Goal: Find specific page/section: Find specific page/section

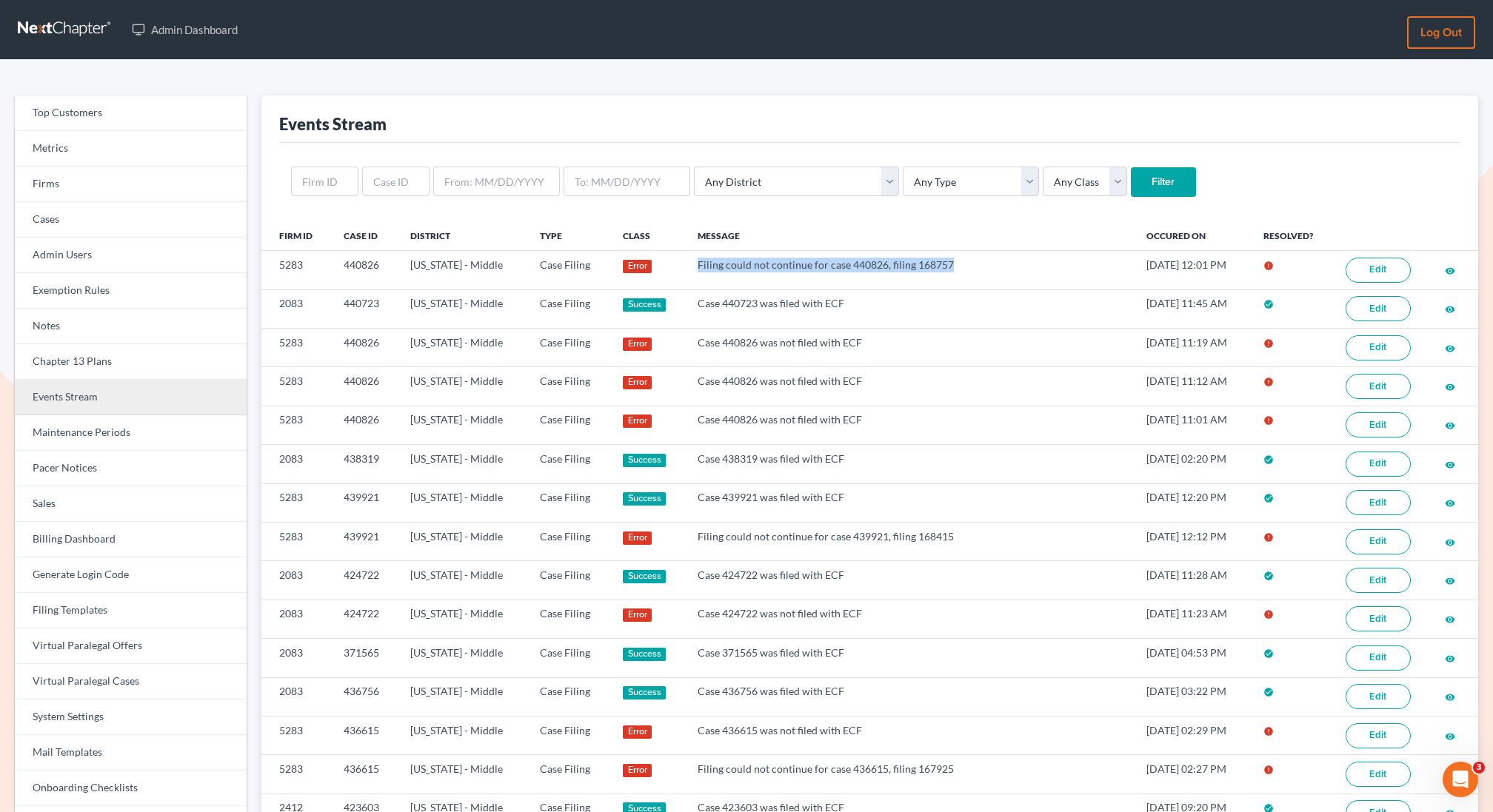
click at [79, 390] on link "Events Stream" at bounding box center [131, 397] width 232 height 36
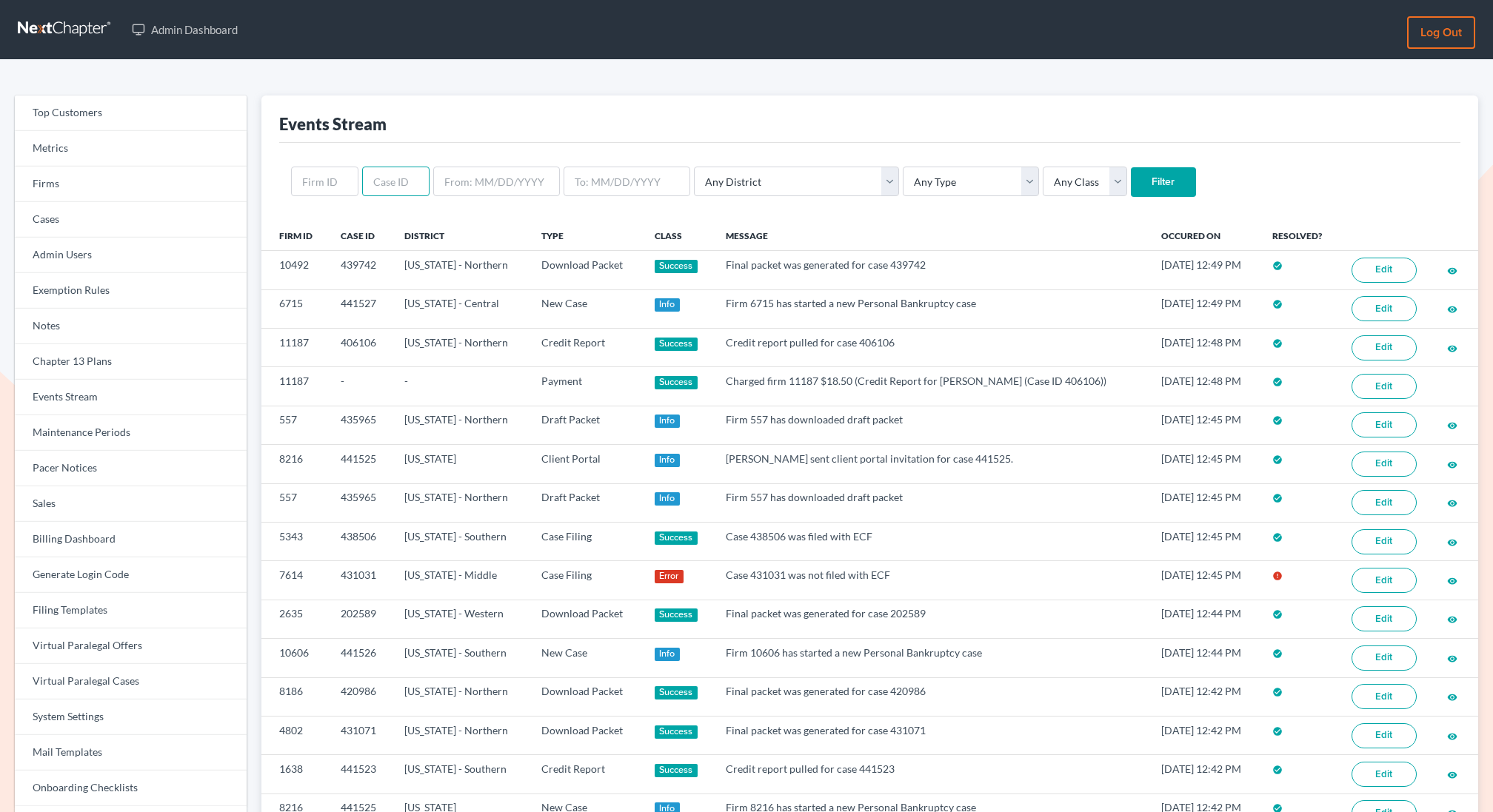
click at [393, 185] on input "text" at bounding box center [396, 181] width 67 height 30
paste input "432846"
type input "432846"
click at [1131, 167] on input "Filter" at bounding box center [1163, 182] width 65 height 30
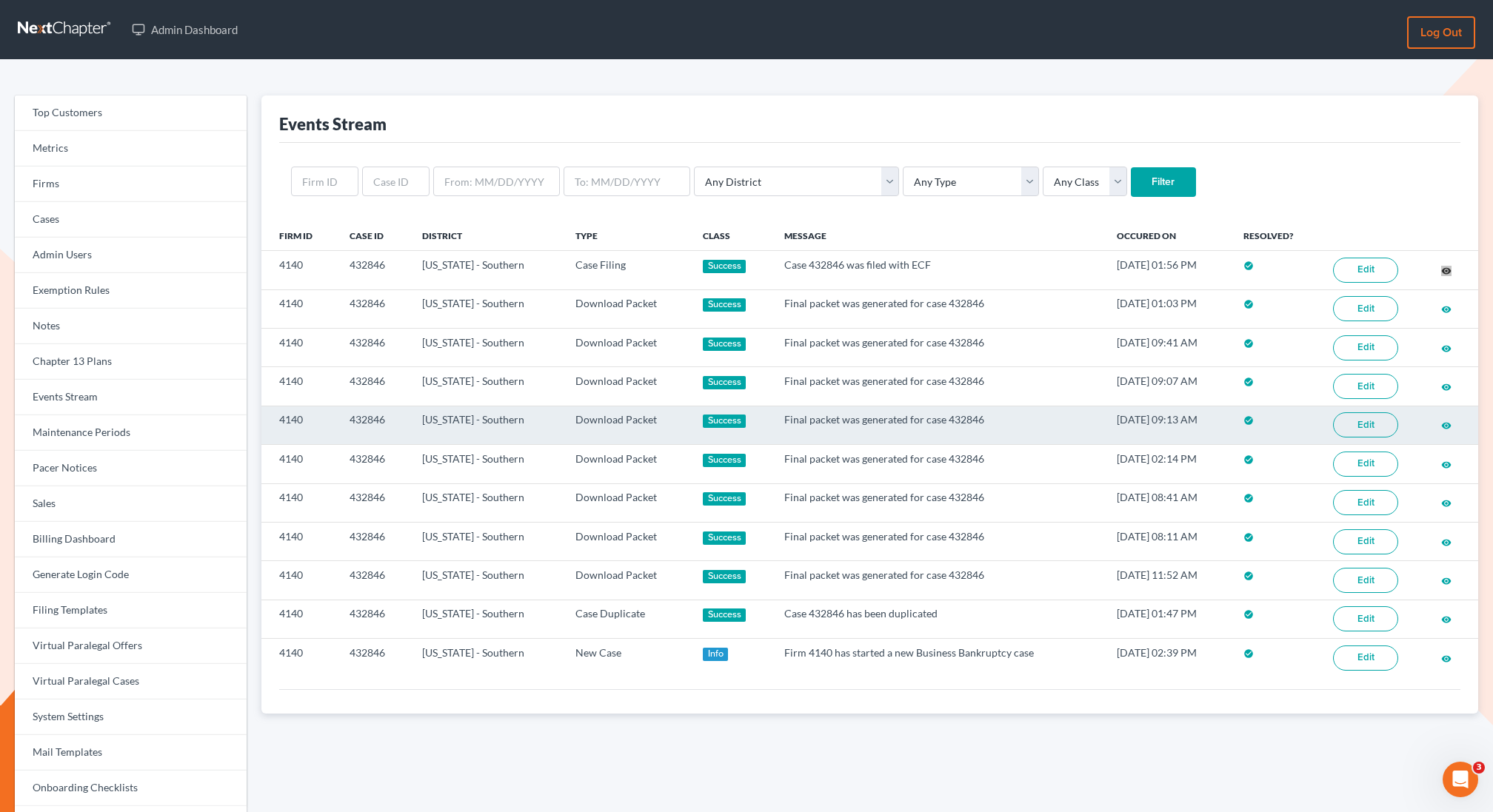
drag, startPoint x: 1446, startPoint y: 267, endPoint x: 732, endPoint y: 405, distance: 727.2
click at [0, 0] on div "Admin Dashboard Log out Top Customers Metrics Firms Cases Admin Users Exemption…" at bounding box center [746, 458] width 1493 height 916
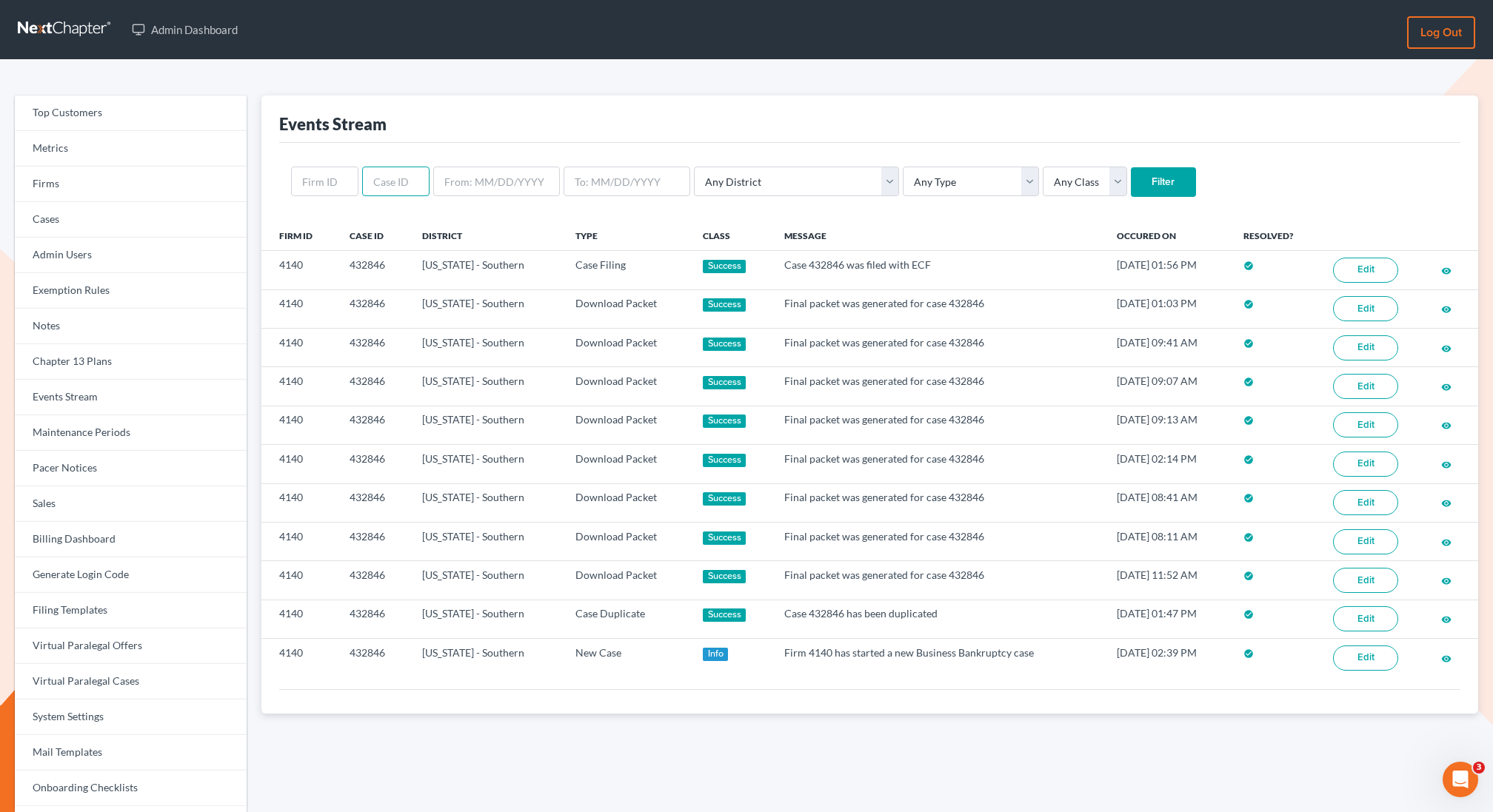
click at [396, 183] on input "text" at bounding box center [396, 181] width 67 height 30
paste input "429756"
type input "429756"
click at [1131, 167] on input "Filter" at bounding box center [1163, 182] width 65 height 30
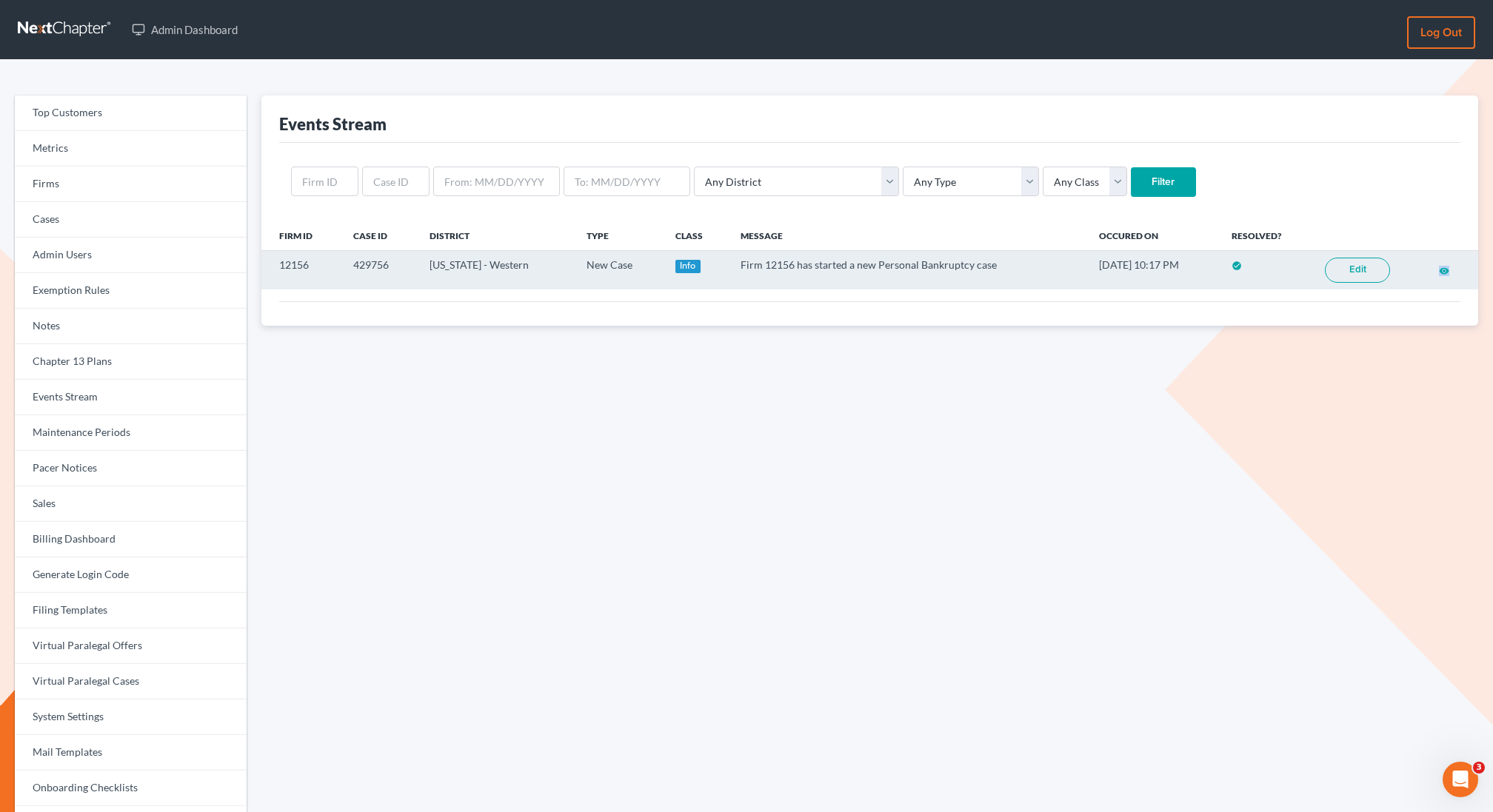
click at [1350, 269] on link "Edit" at bounding box center [1357, 270] width 65 height 25
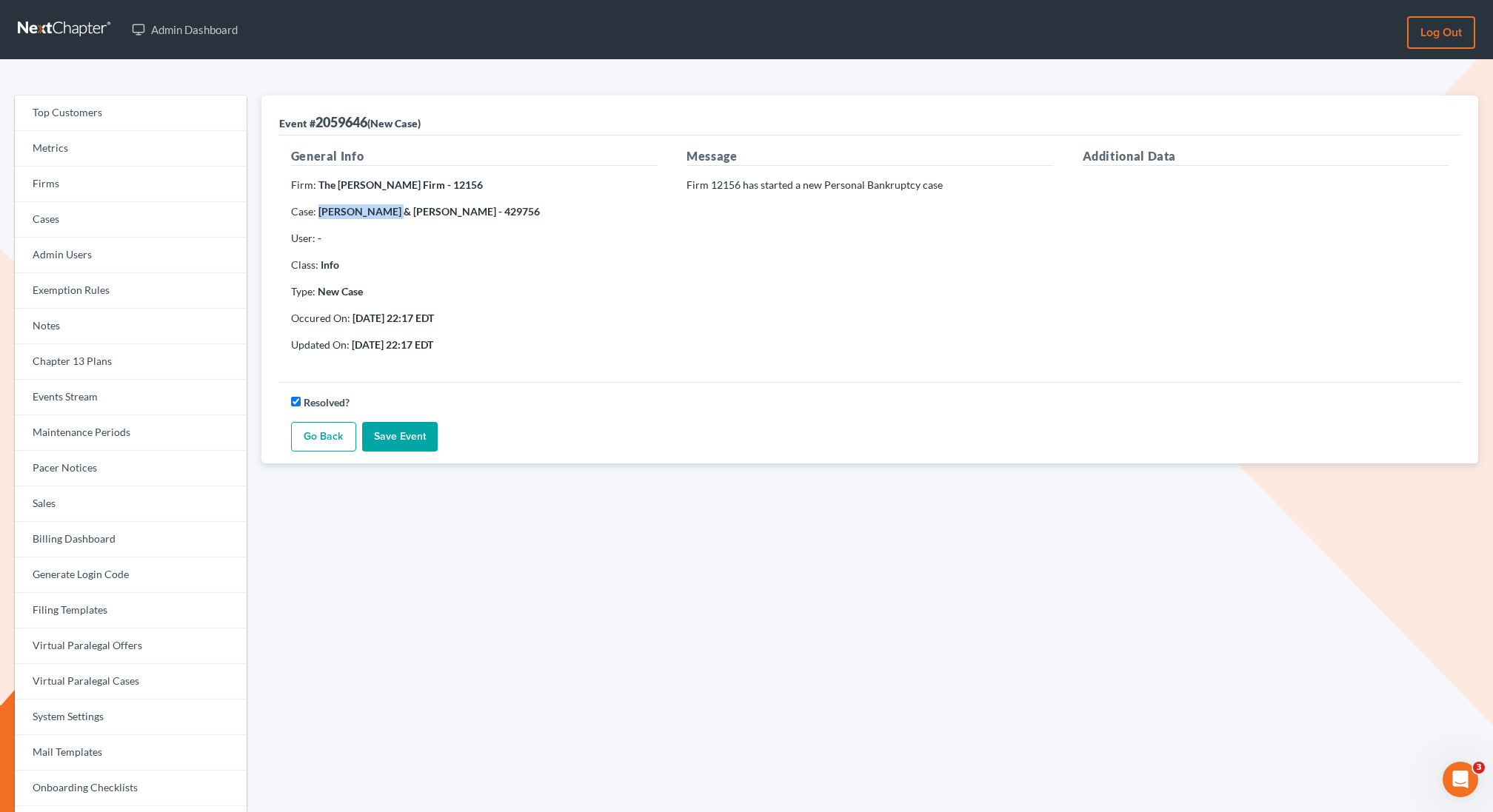
drag, startPoint x: 384, startPoint y: 214, endPoint x: 317, endPoint y: 214, distance: 67.0
click at [317, 214] on p "Case: [PERSON_NAME] & [PERSON_NAME] - 429756" at bounding box center [474, 212] width 366 height 15
copy strong "[PERSON_NAME]"
